Goal: Task Accomplishment & Management: Manage account settings

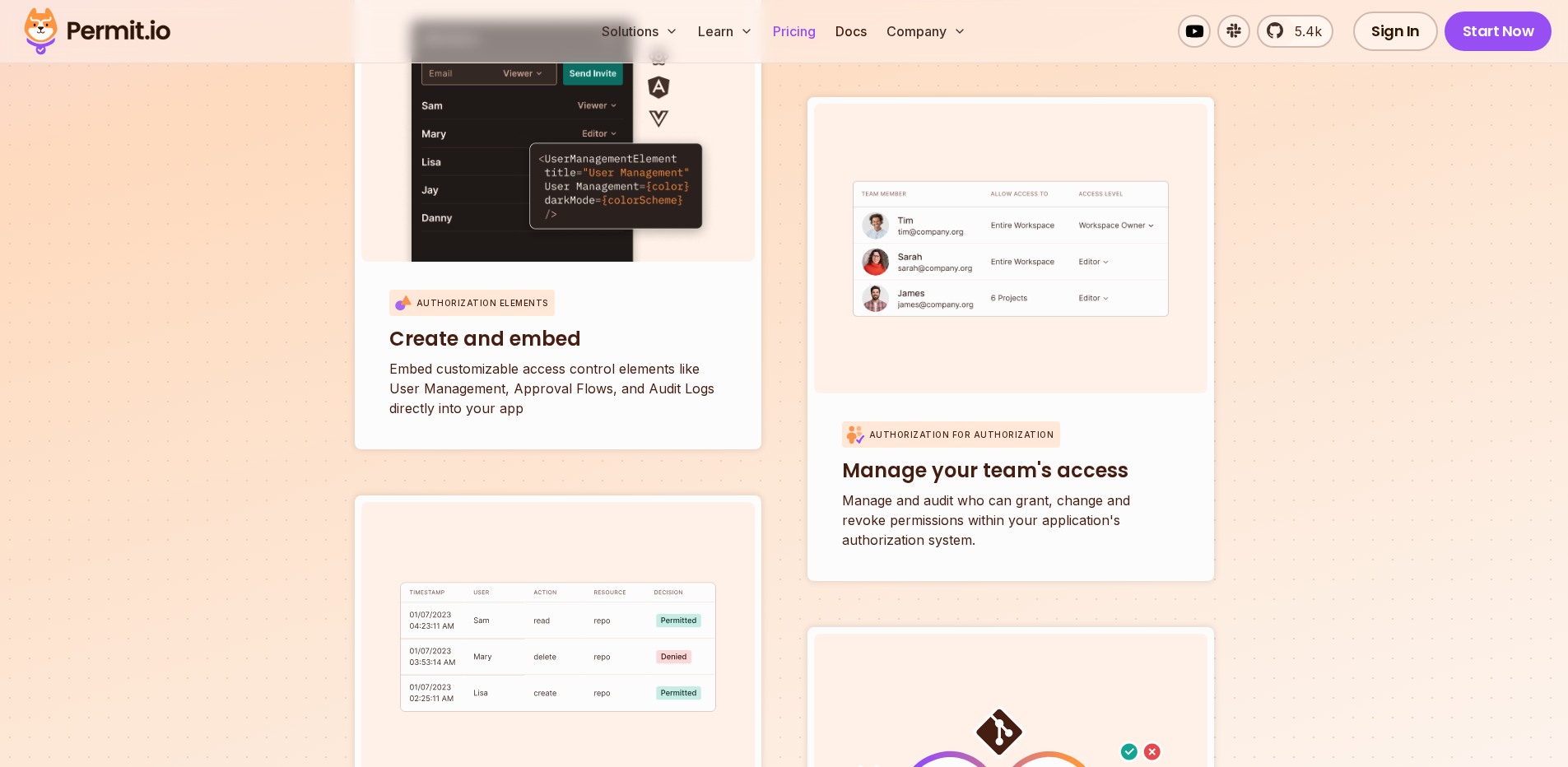
click at [796, 42] on link "Pricing" at bounding box center [795, 31] width 56 height 33
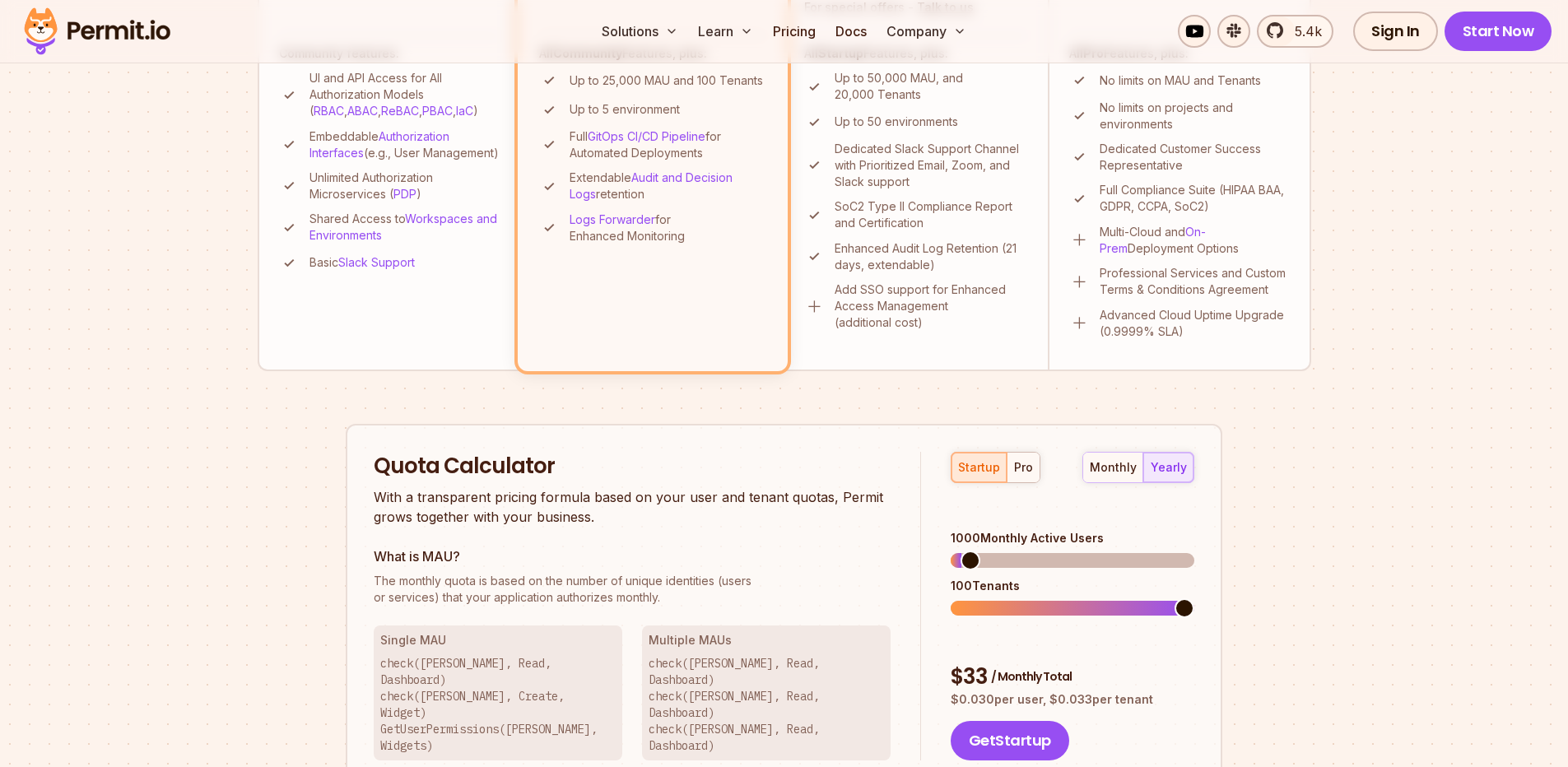
scroll to position [296, 0]
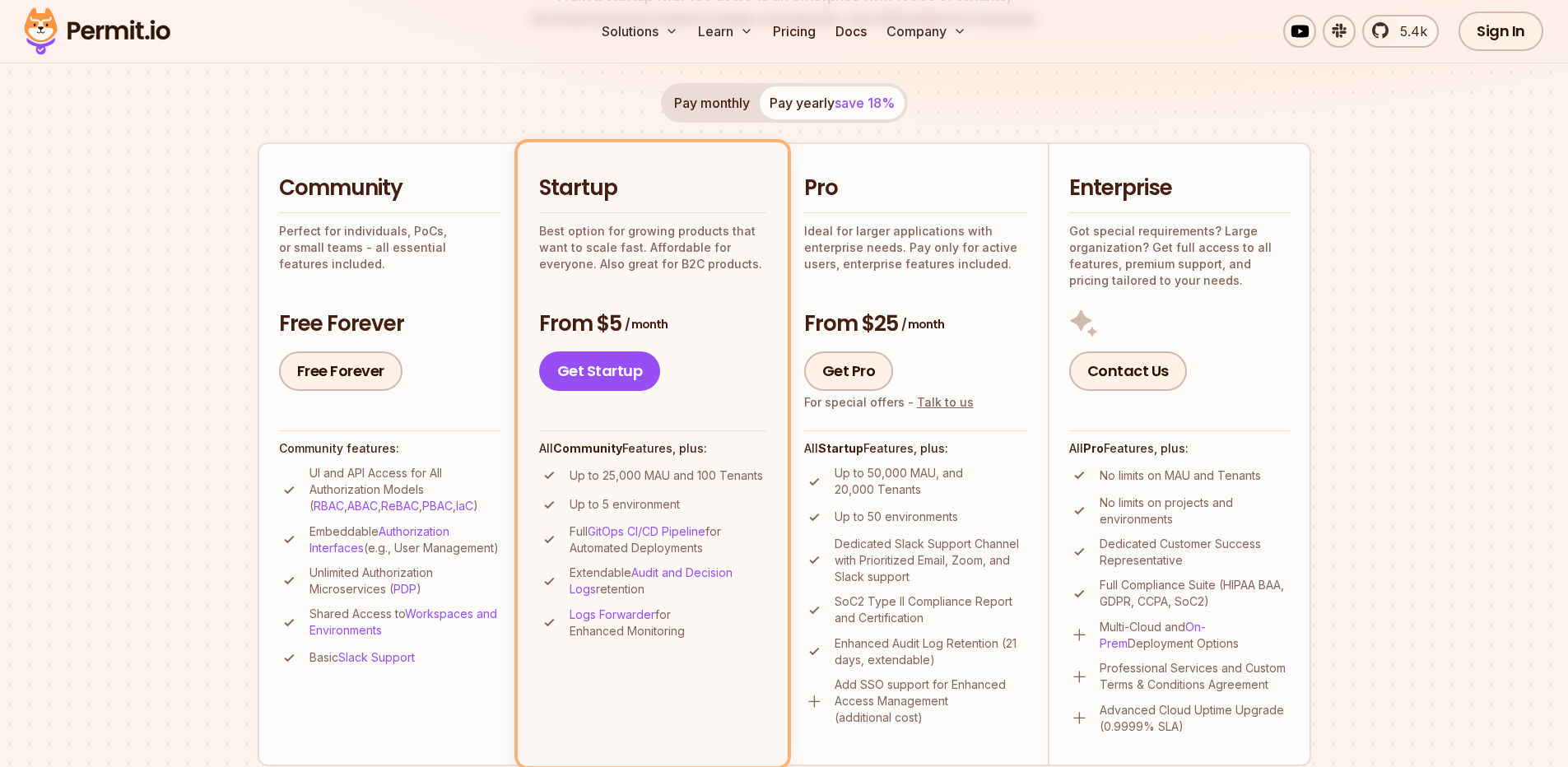
drag, startPoint x: 186, startPoint y: 33, endPoint x: 75, endPoint y: 33, distance: 111.0
click at [75, 33] on div "Solutions Learn Pricing Docs Company 5.4k Sign In Start Now" at bounding box center [784, 32] width 1568 height 63
drag, startPoint x: 75, startPoint y: 33, endPoint x: 1, endPoint y: 159, distance: 146.1
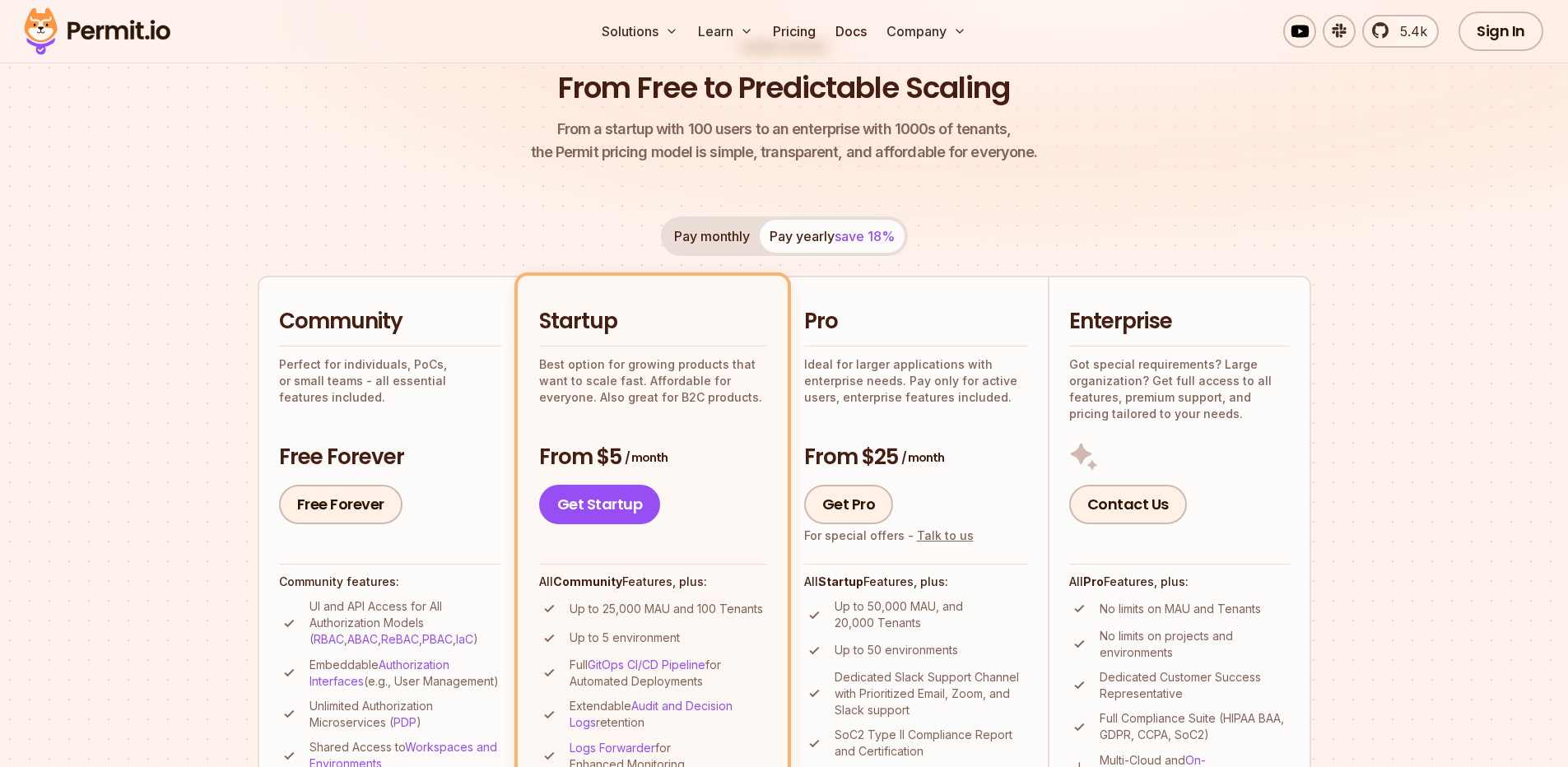
scroll to position [0, 0]
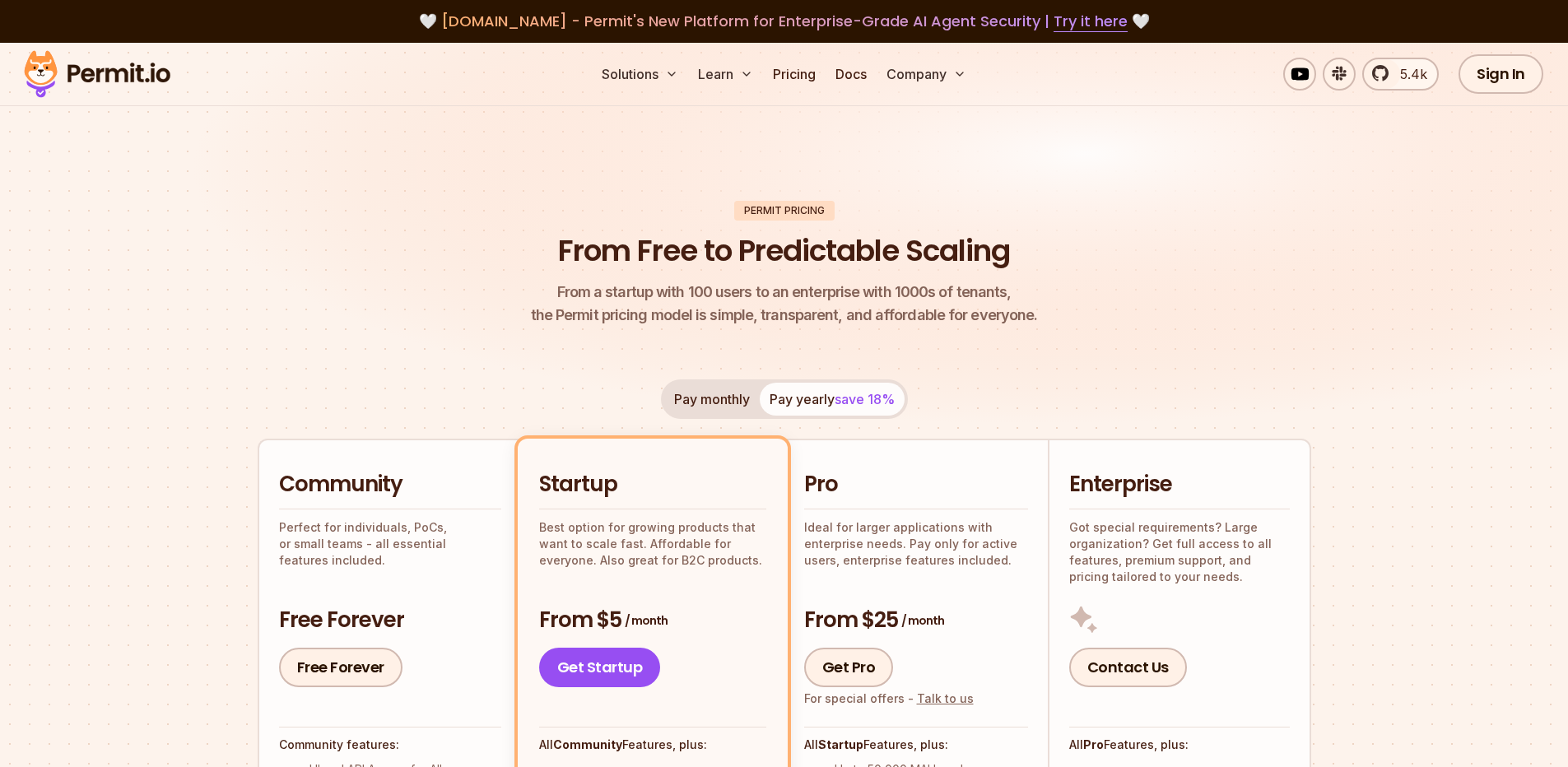
click at [128, 307] on img at bounding box center [784, 251] width 1568 height 418
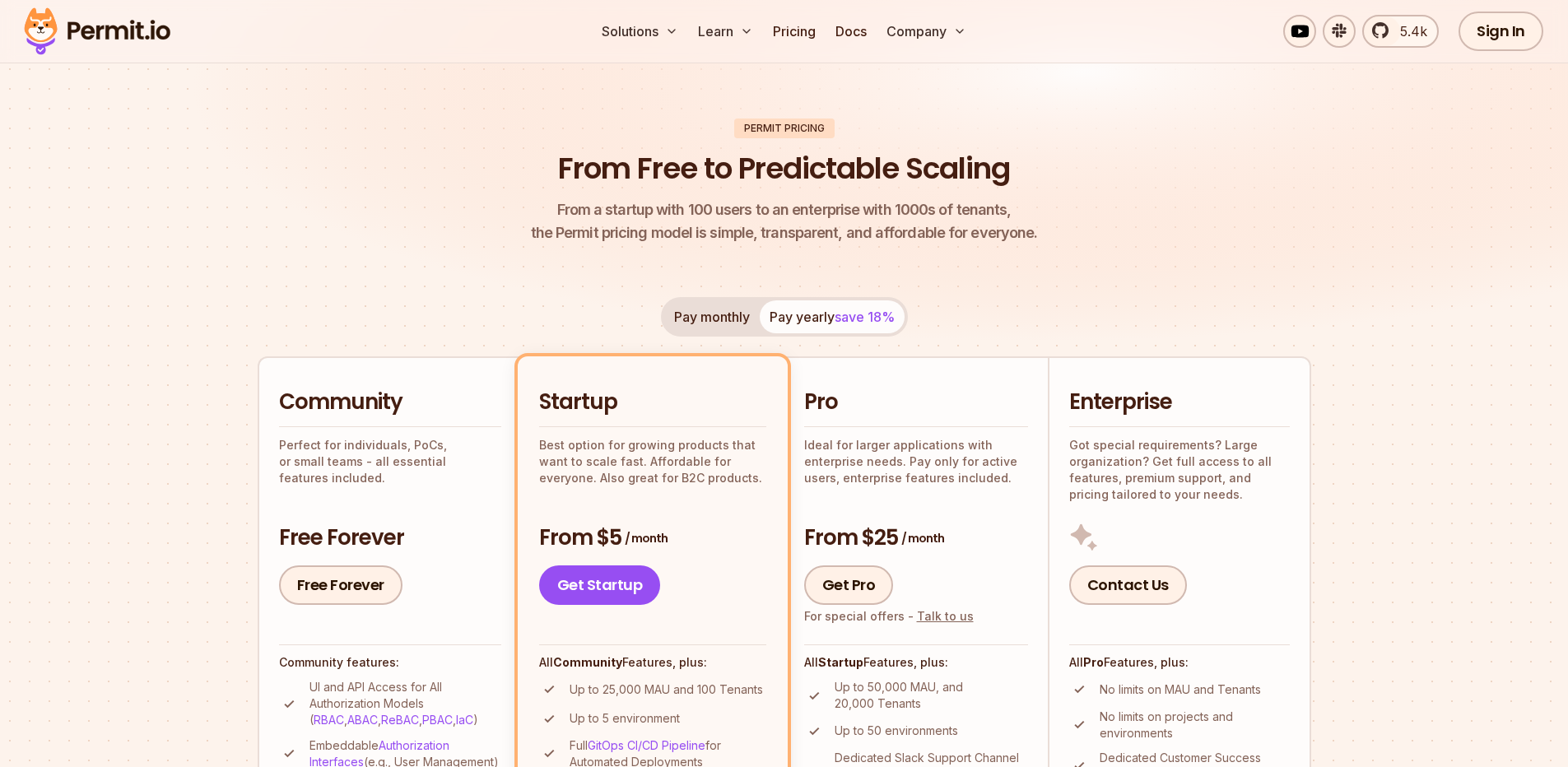
scroll to position [198, 0]
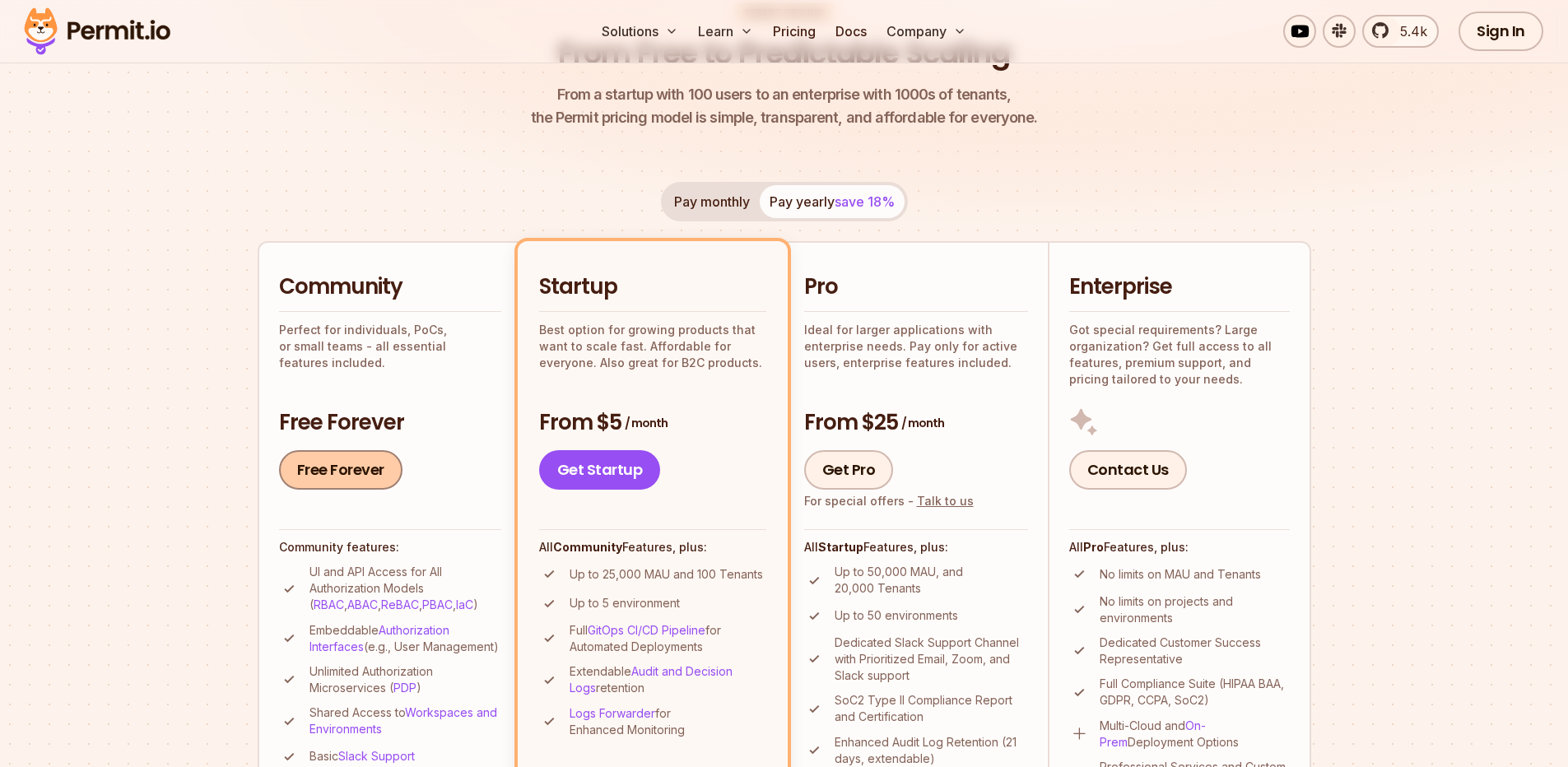
click at [335, 475] on link "Free Forever" at bounding box center [341, 471] width 124 height 40
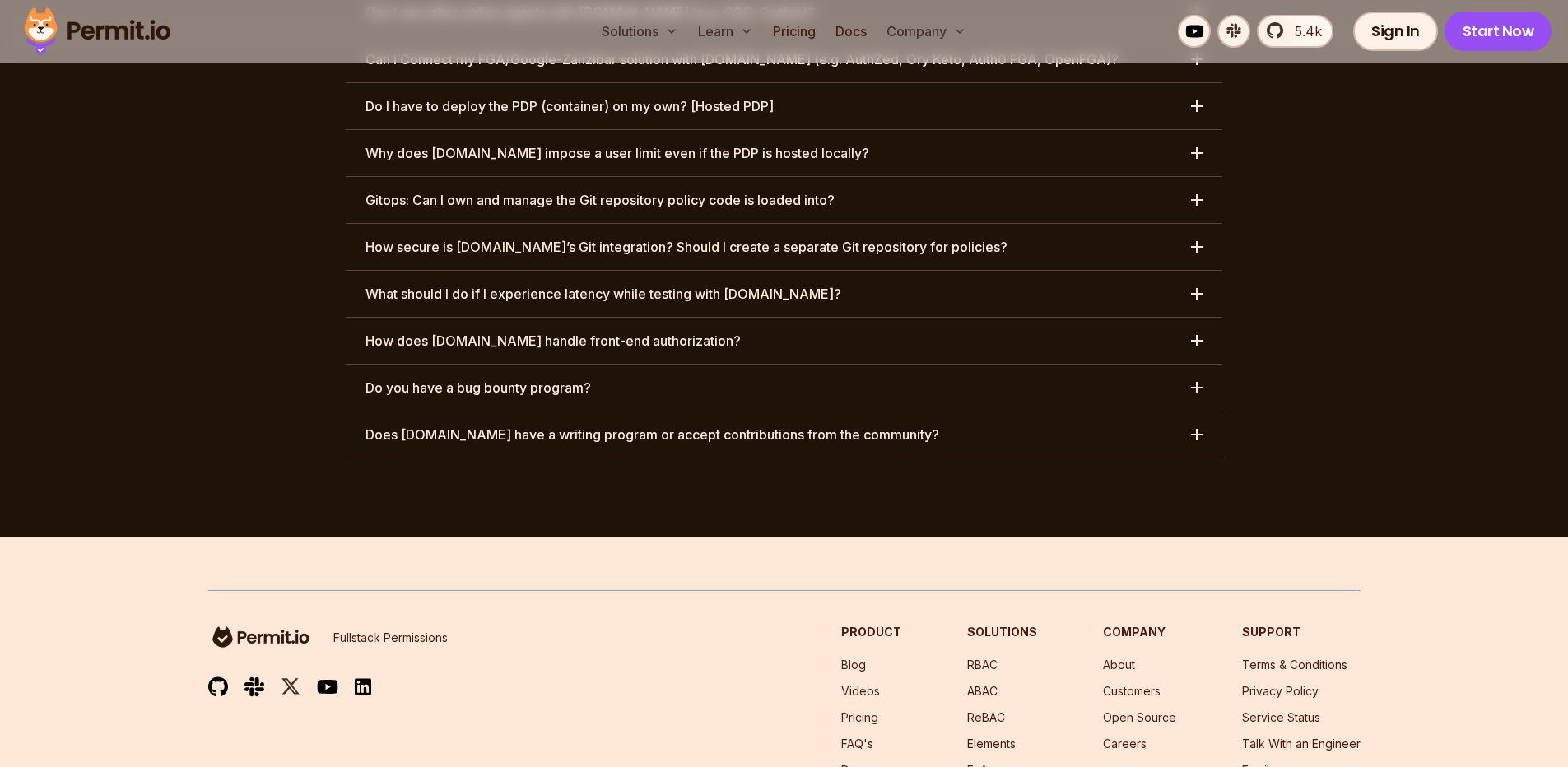
scroll to position [8519, 0]
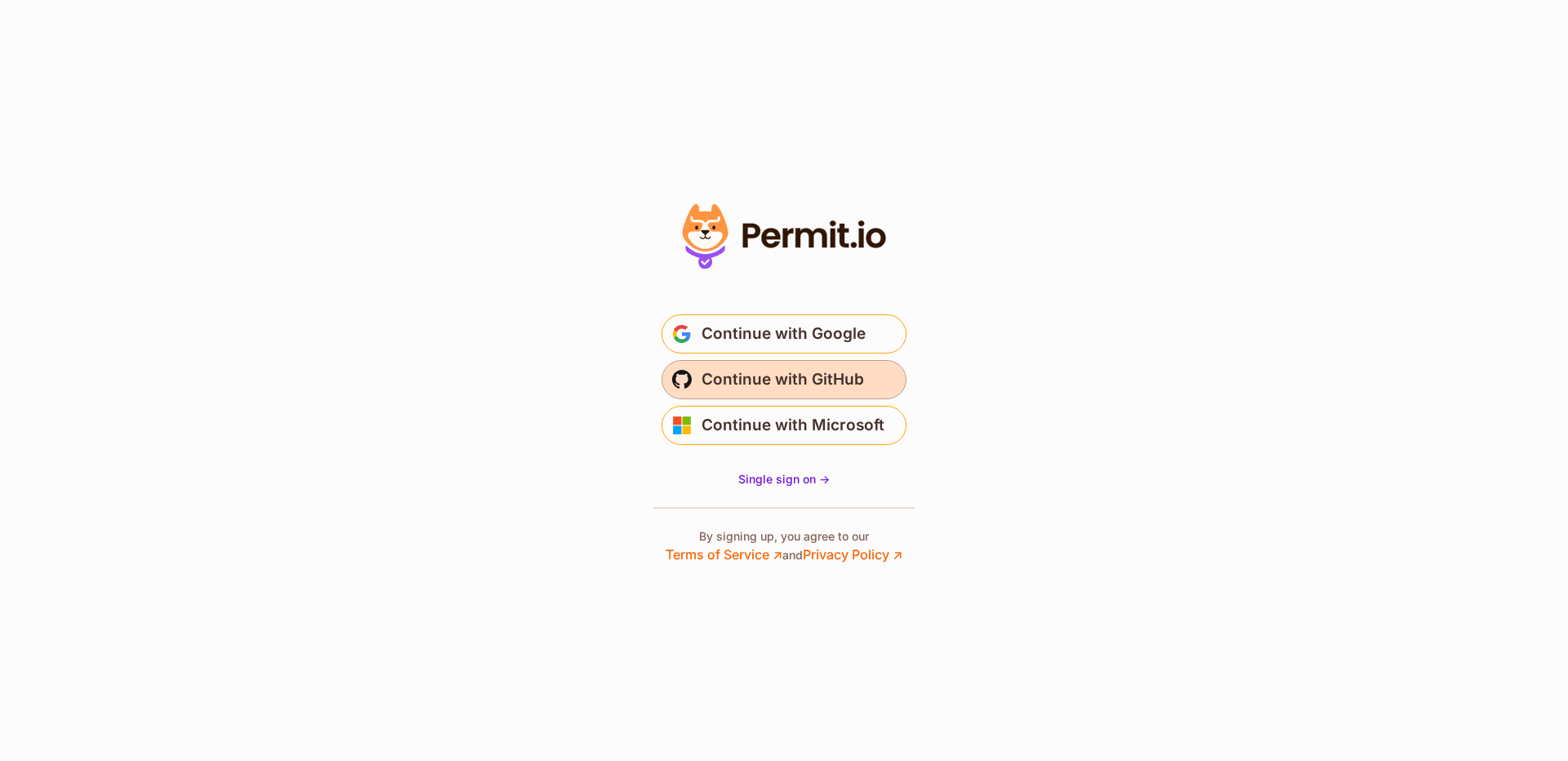
click at [833, 383] on span "Continue with GitHub" at bounding box center [782, 379] width 162 height 26
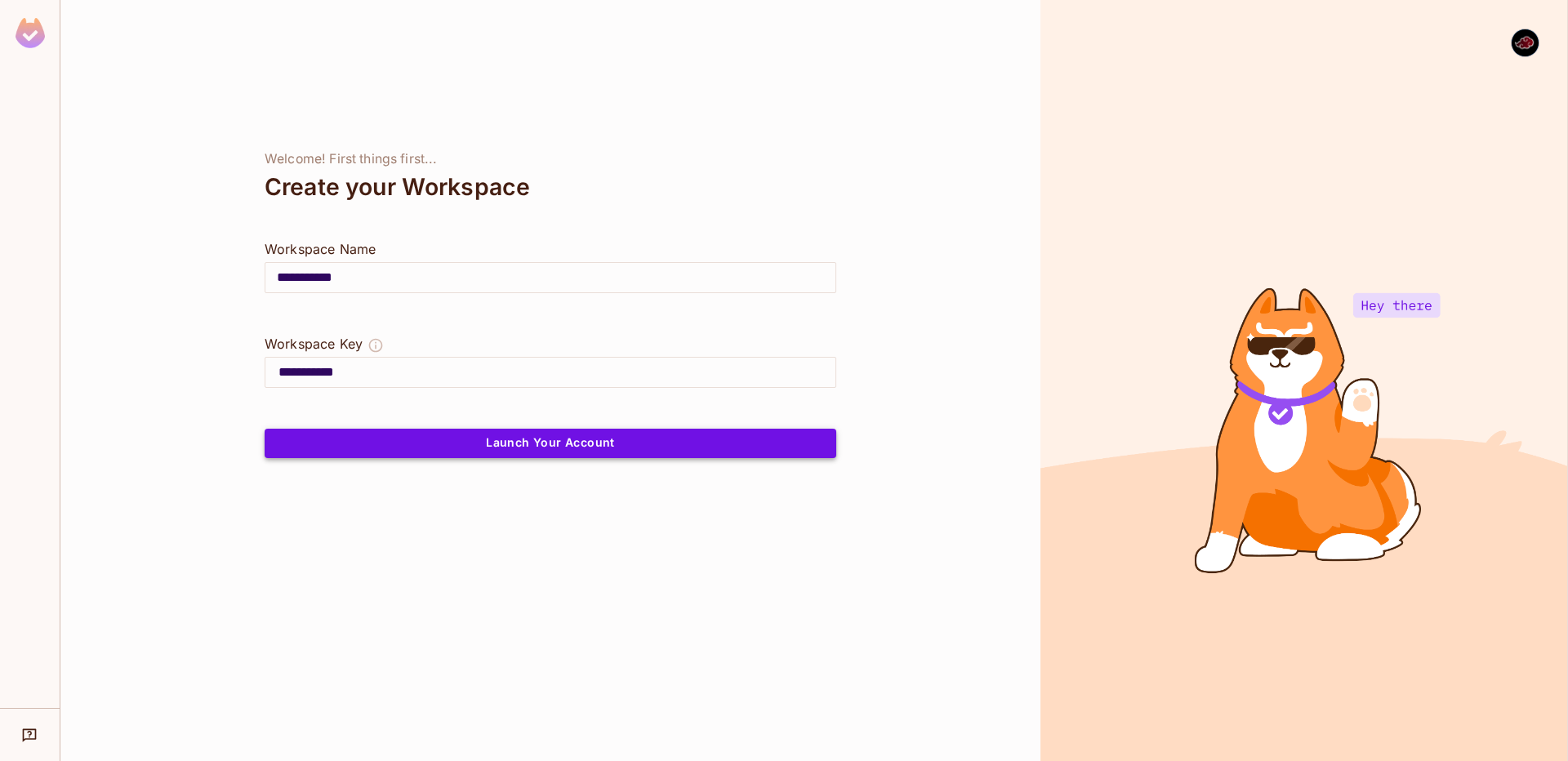
click at [612, 444] on button "Launch Your Account" at bounding box center [550, 444] width 572 height 30
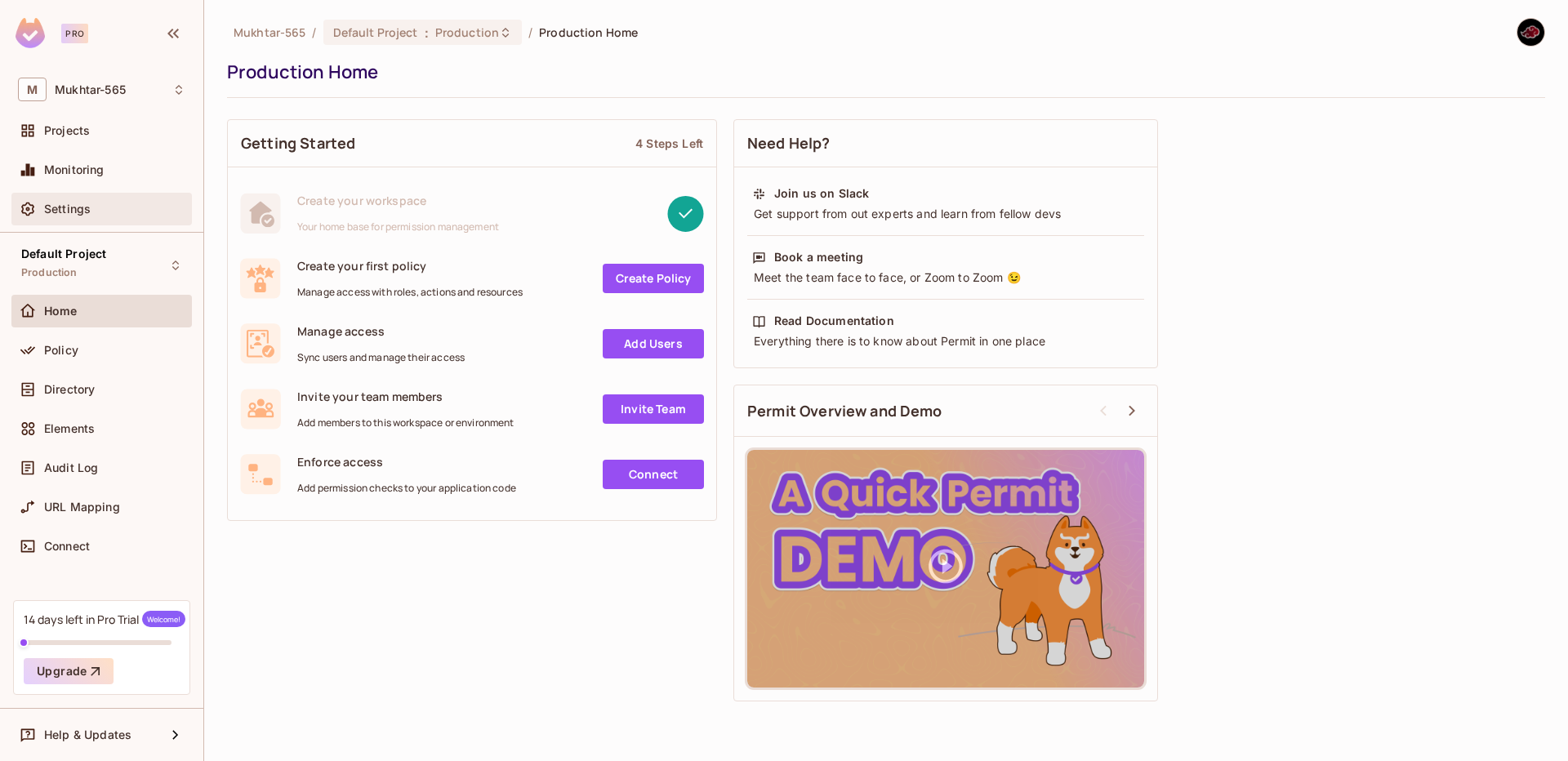
click at [90, 203] on div "Settings" at bounding box center [115, 209] width 142 height 13
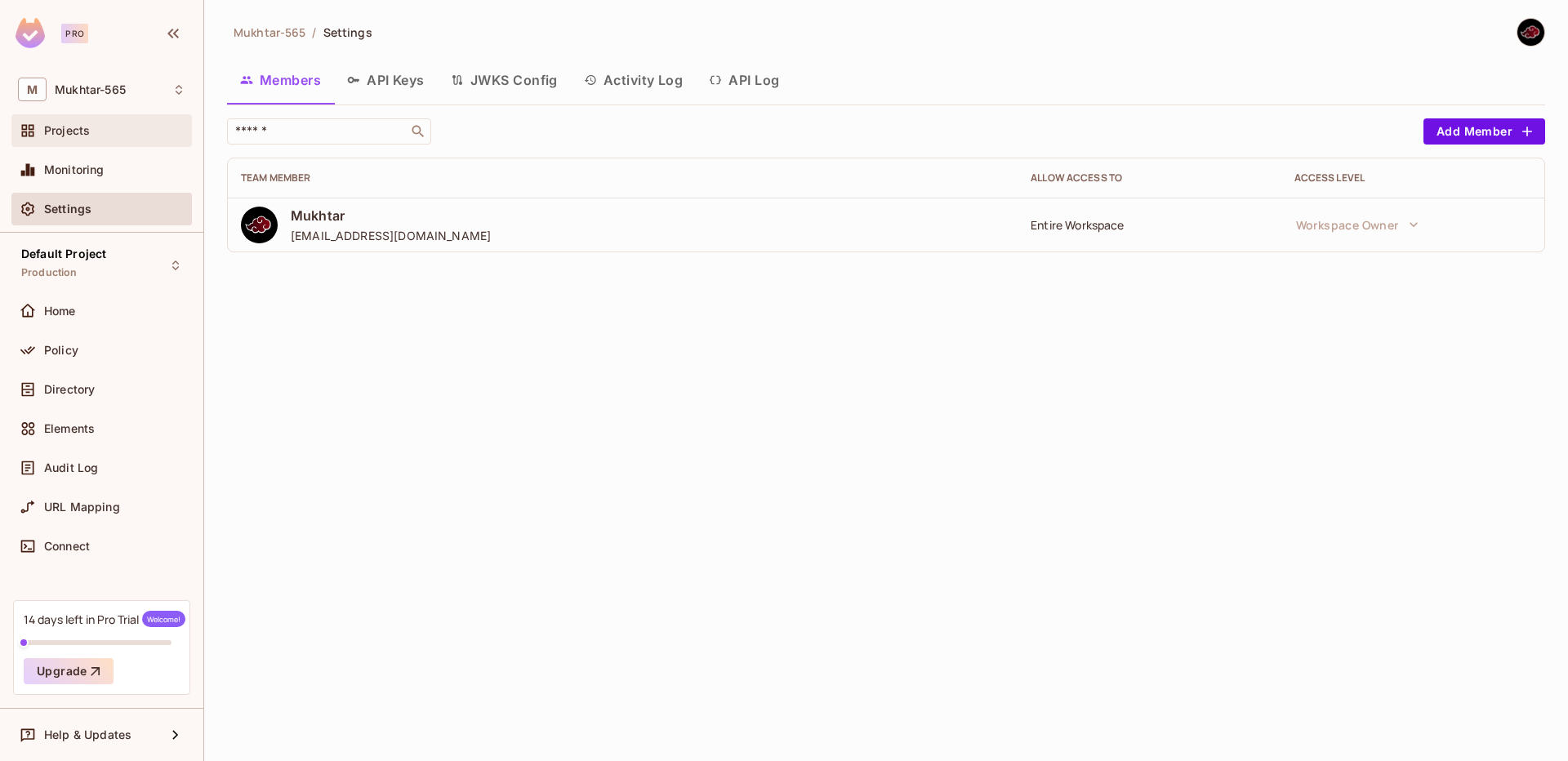
click at [52, 141] on div "Projects" at bounding box center [101, 131] width 168 height 20
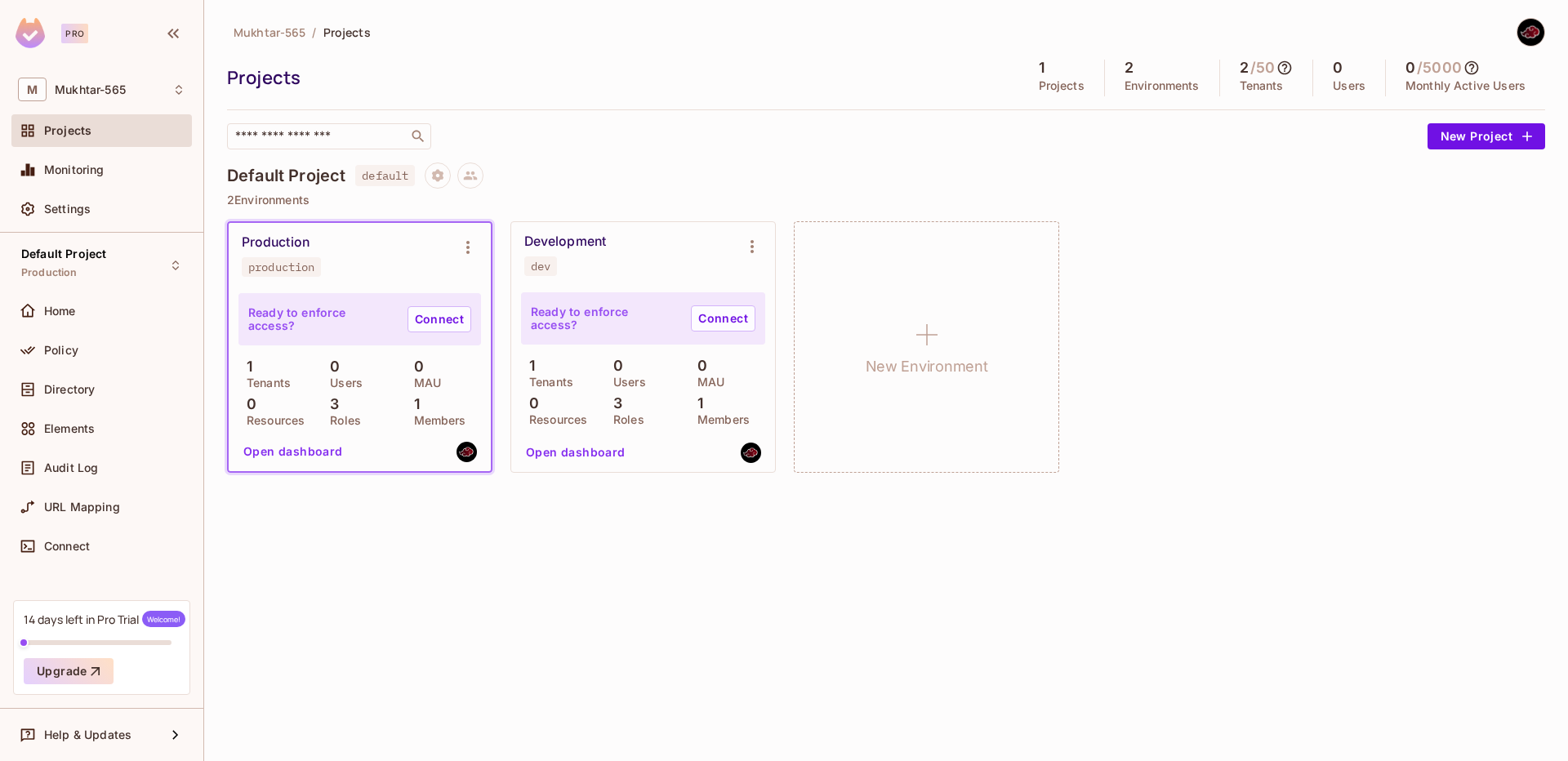
click at [630, 238] on div "Development dev" at bounding box center [630, 255] width 211 height 42
click at [758, 245] on icon "Environment settings" at bounding box center [753, 246] width 20 height 20
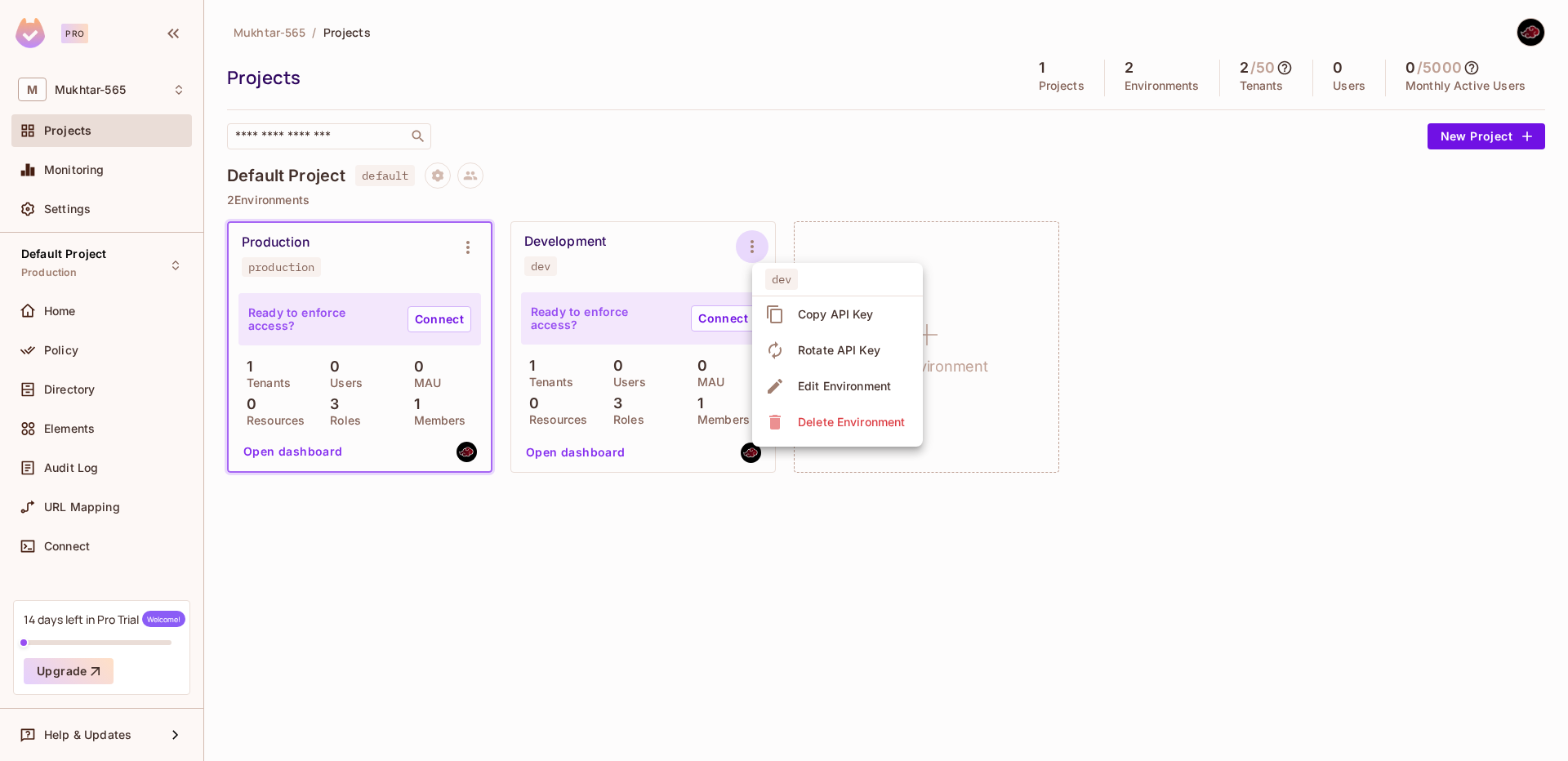
click at [852, 311] on div "Copy API Key" at bounding box center [836, 315] width 76 height 16
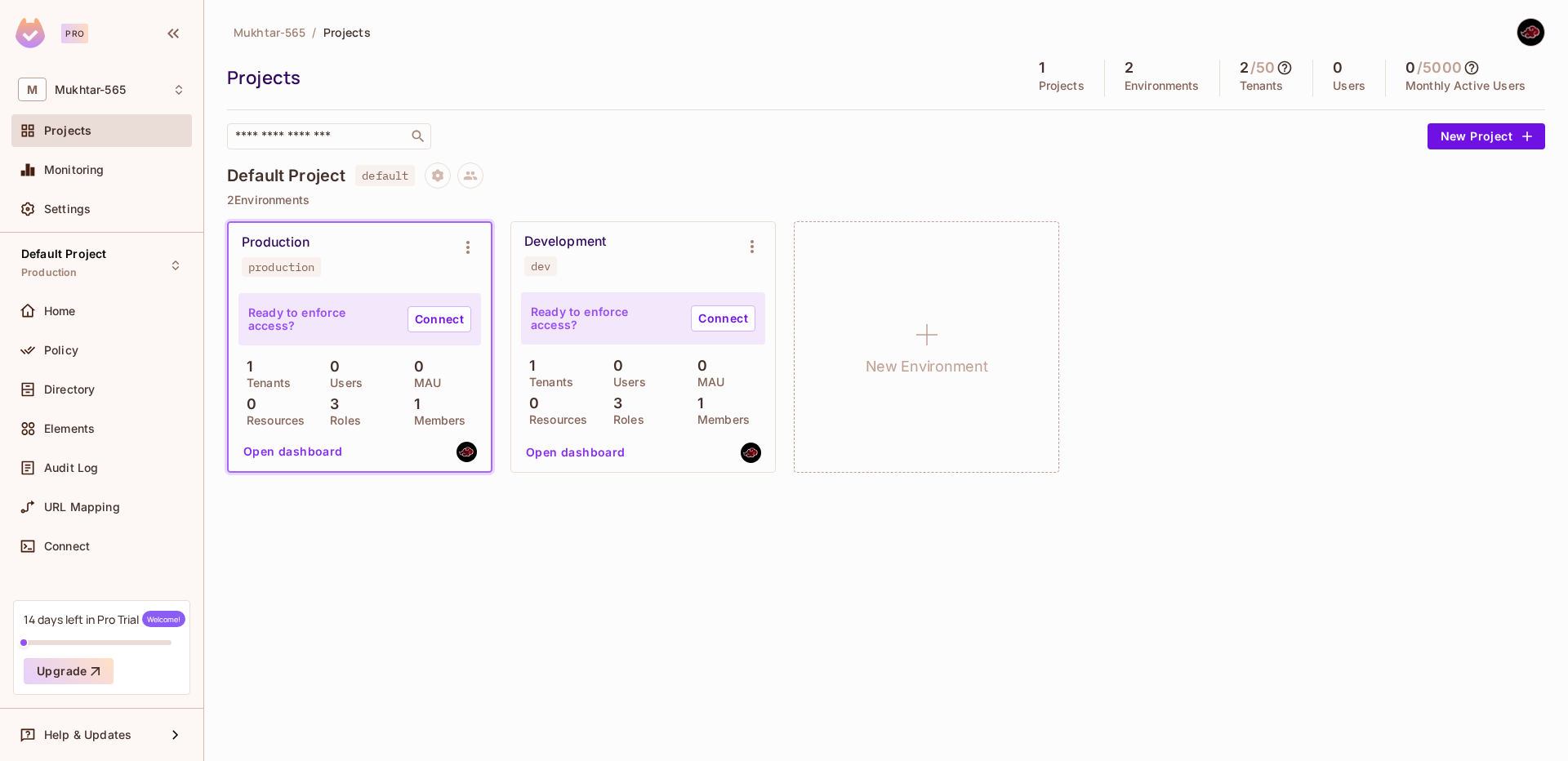
click at [483, 682] on div "Mukhtar-565 / Projects Projects 1 Projects 2 Environments 2 / 50 Tenants 0 User…" at bounding box center [886, 380] width 1364 height 761
